Goal: Task Accomplishment & Management: Manage account settings

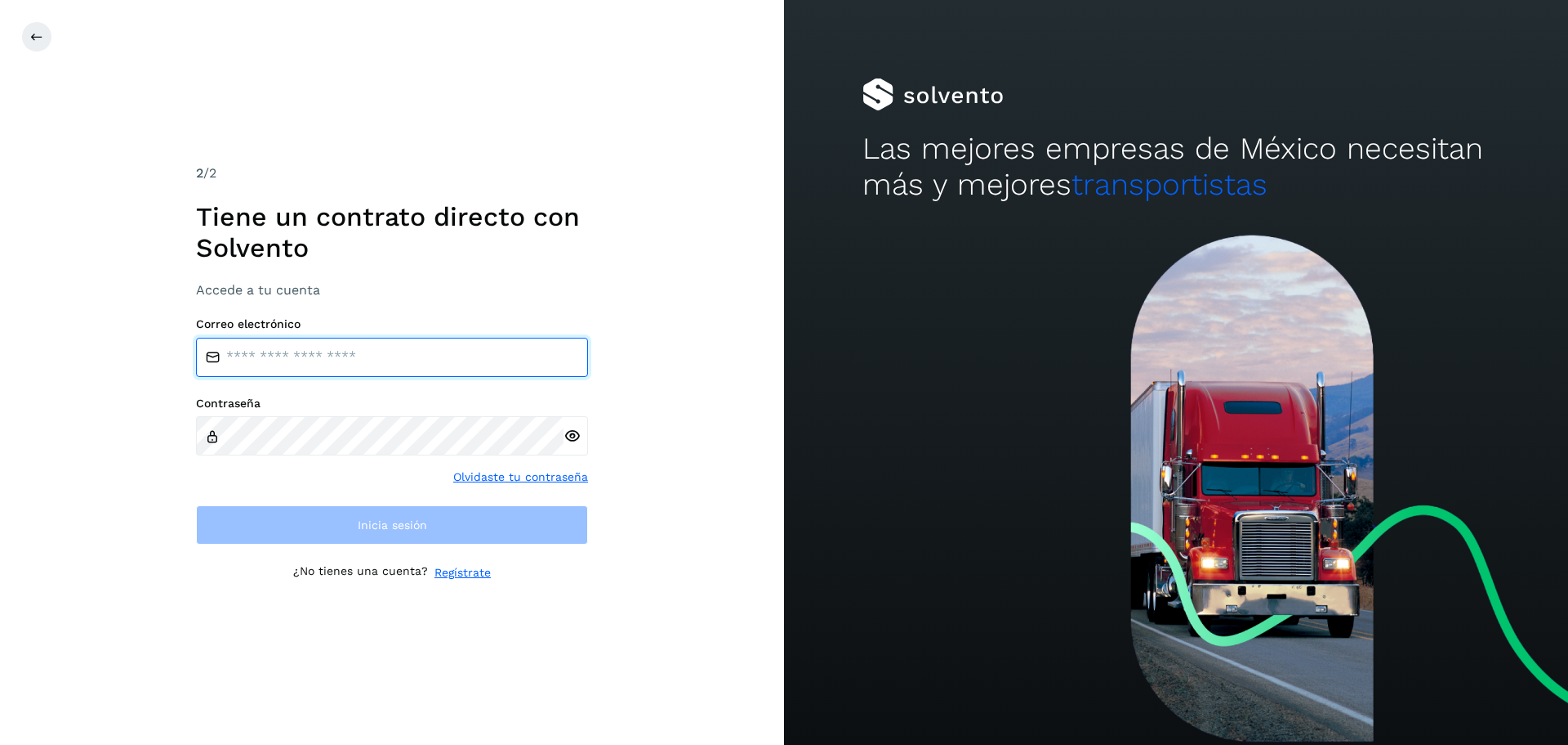
click at [296, 360] on input "email" at bounding box center [392, 357] width 392 height 39
type input "**********"
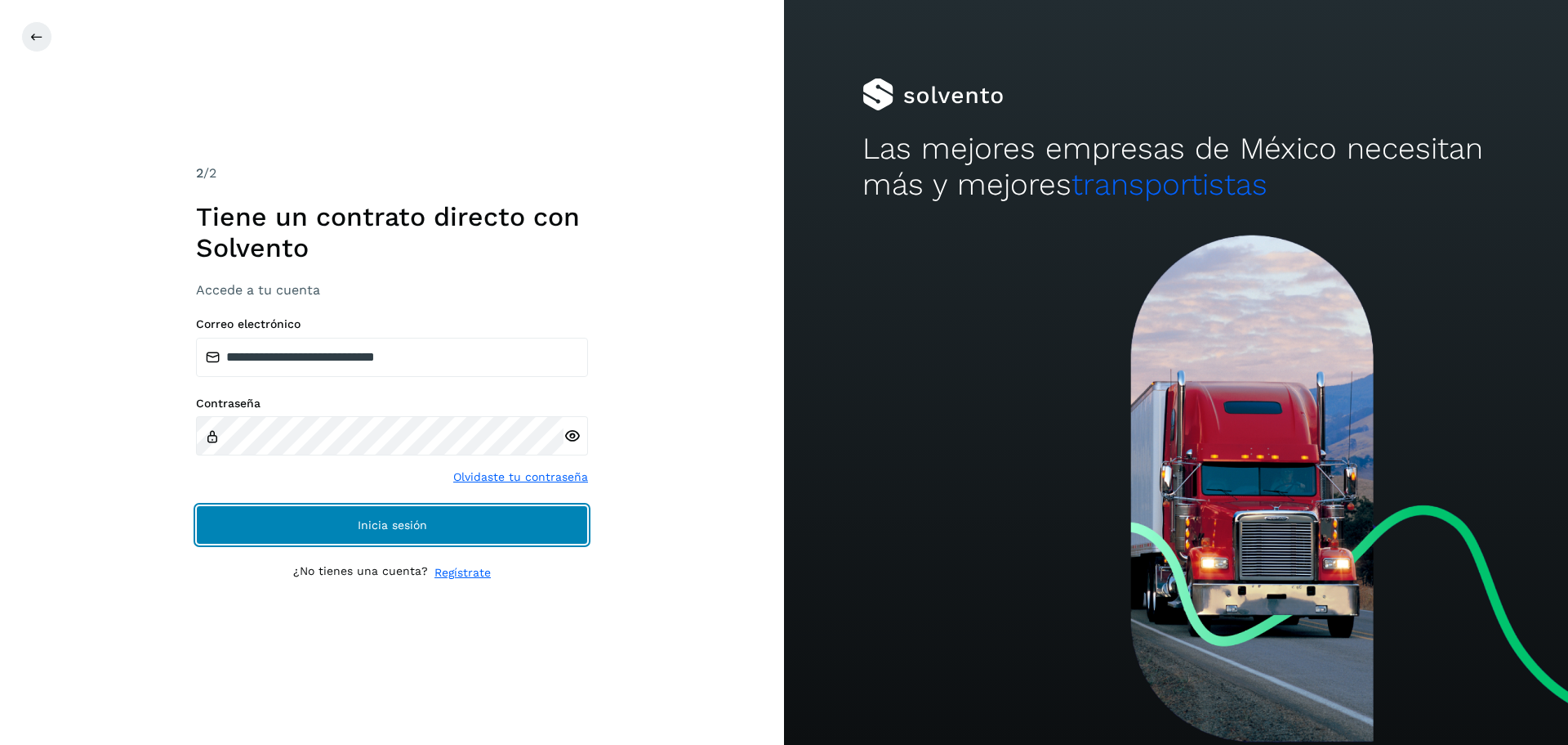
click at [319, 527] on button "Inicia sesión" at bounding box center [392, 524] width 392 height 39
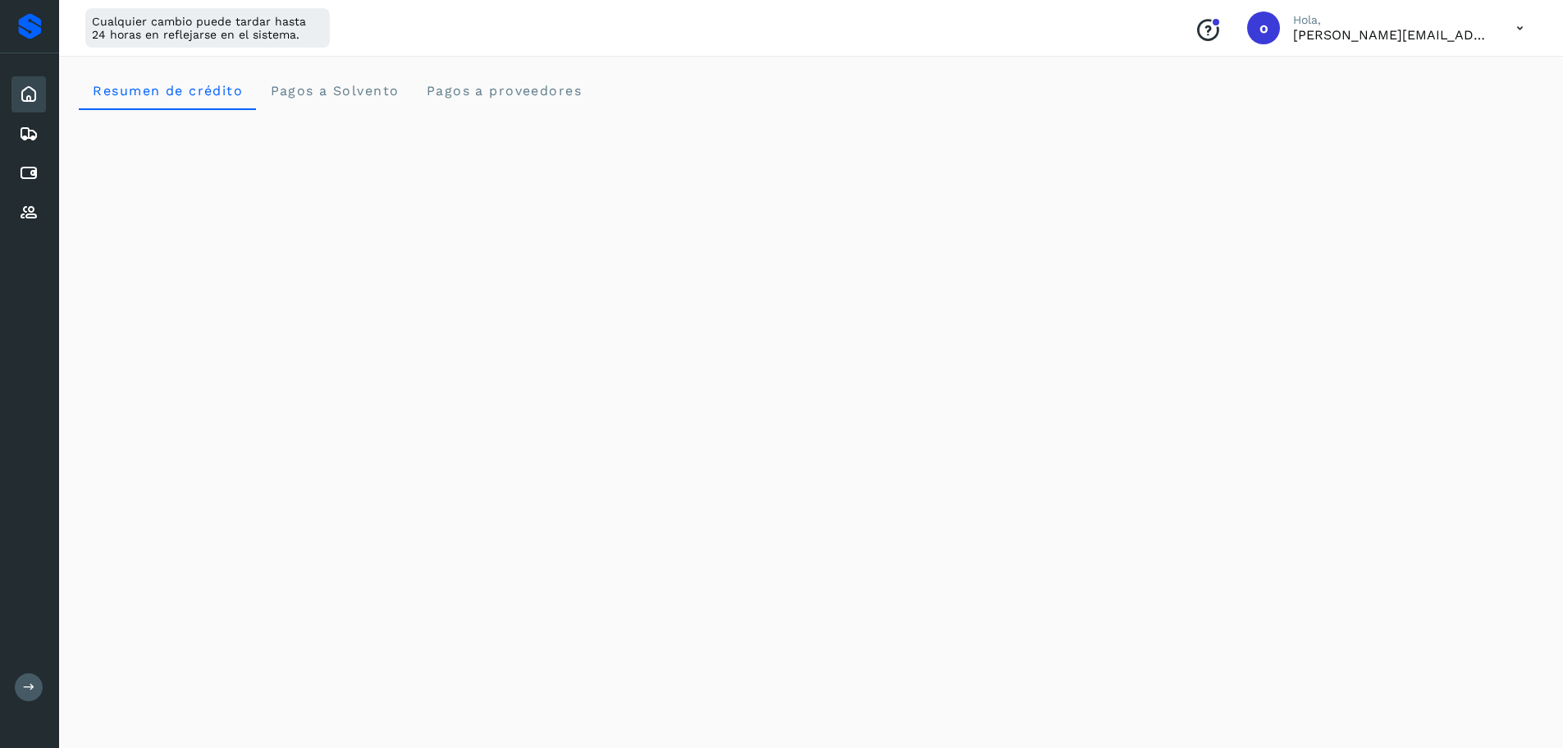
click at [27, 688] on icon at bounding box center [29, 686] width 12 height 12
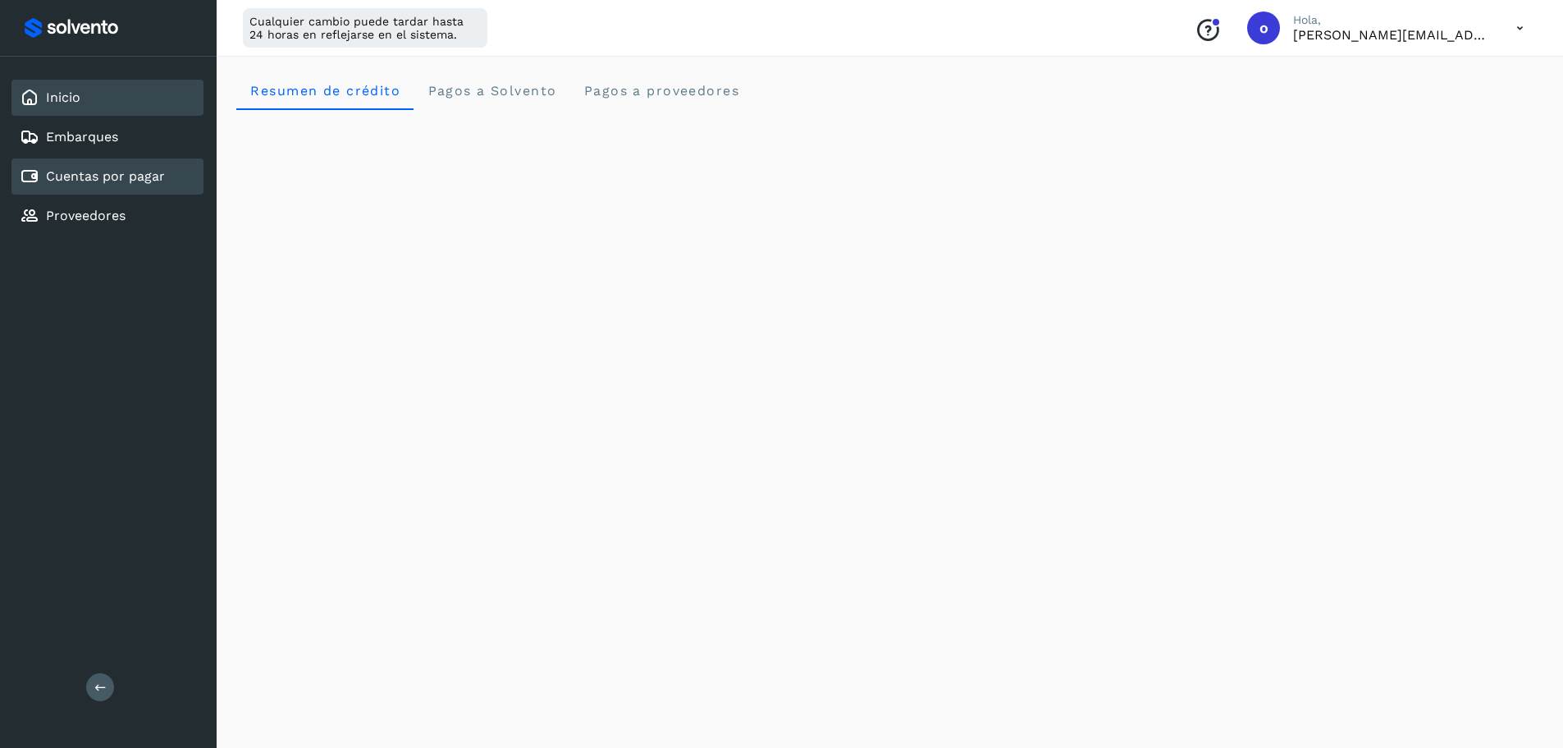
click at [67, 179] on link "Cuentas por pagar" at bounding box center [105, 176] width 119 height 16
click at [107, 185] on div "Cuentas por pagar" at bounding box center [92, 177] width 145 height 20
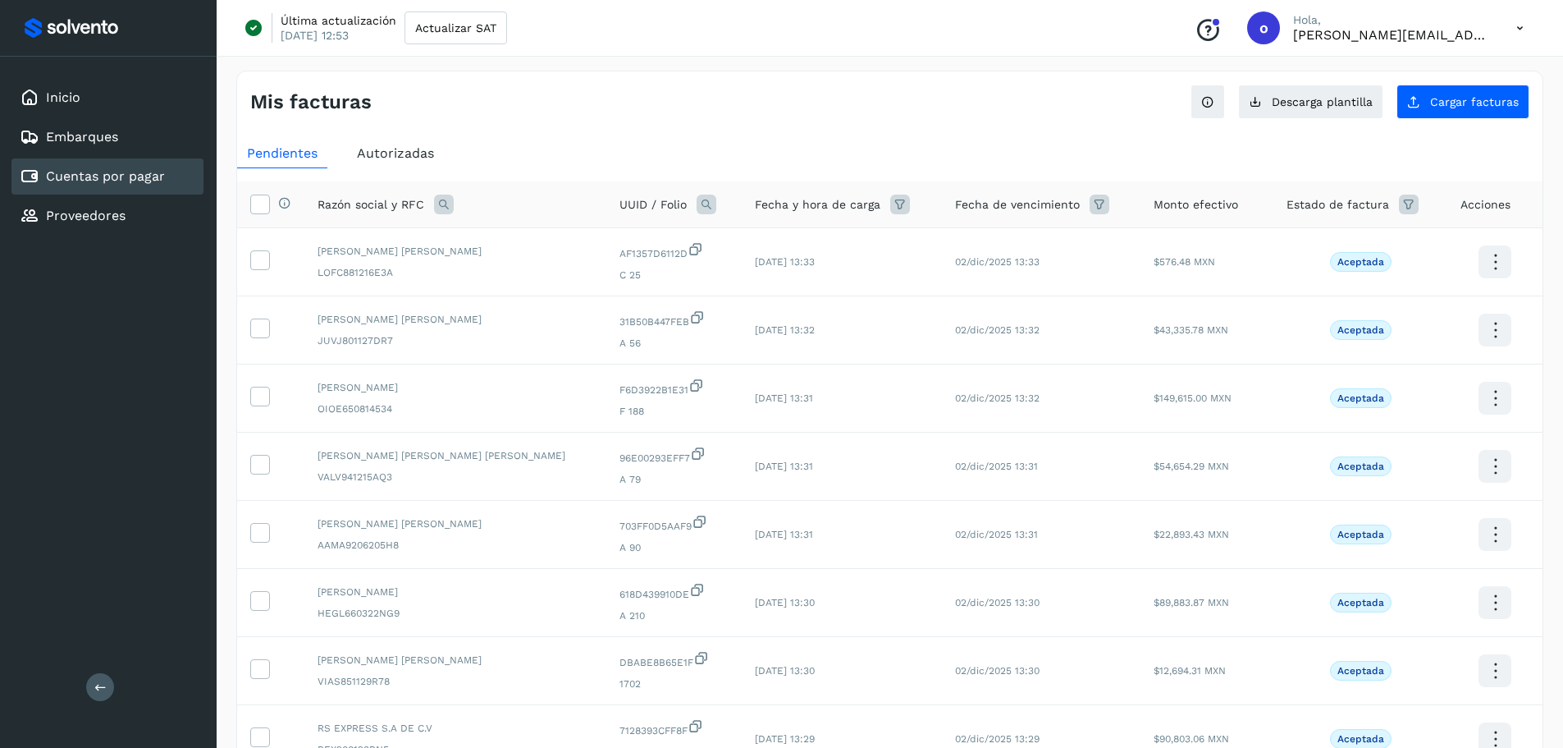
click at [1511, 12] on icon at bounding box center [1520, 28] width 34 height 34
click at [1381, 89] on div "Documentación" at bounding box center [1438, 73] width 195 height 31
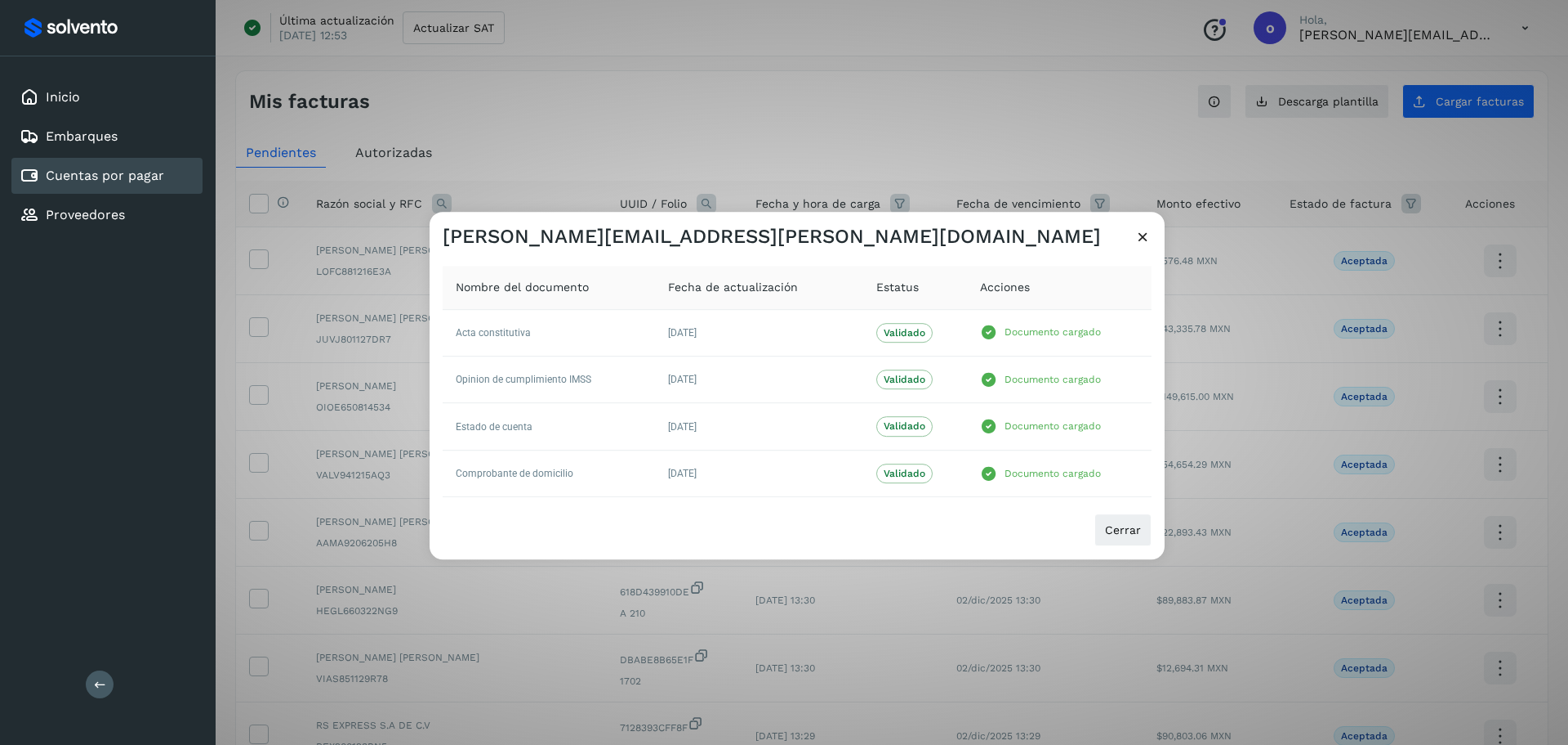
click at [1139, 234] on icon at bounding box center [1143, 236] width 17 height 17
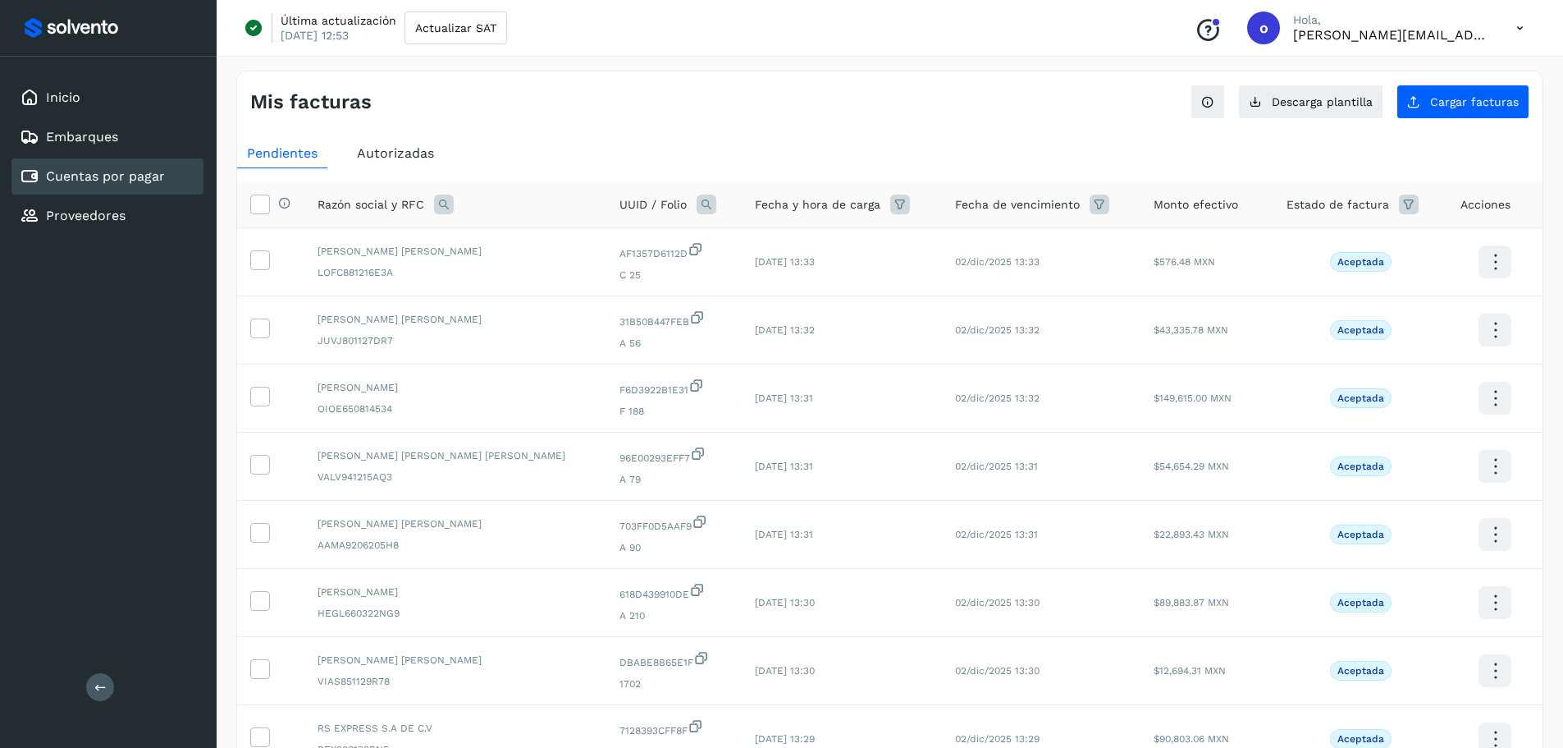
click at [1434, 22] on p "Hola," at bounding box center [1391, 20] width 197 height 14
click at [1522, 51] on div "Última actualización [DATE] 12:53 Actualizar SAT Conoce nuestros beneficios o H…" at bounding box center [890, 28] width 1347 height 57
click at [1515, 36] on icon at bounding box center [1520, 28] width 34 height 34
click at [1402, 107] on div "Cerrar sesión" at bounding box center [1438, 105] width 195 height 31
